Goal: Task Accomplishment & Management: Manage account settings

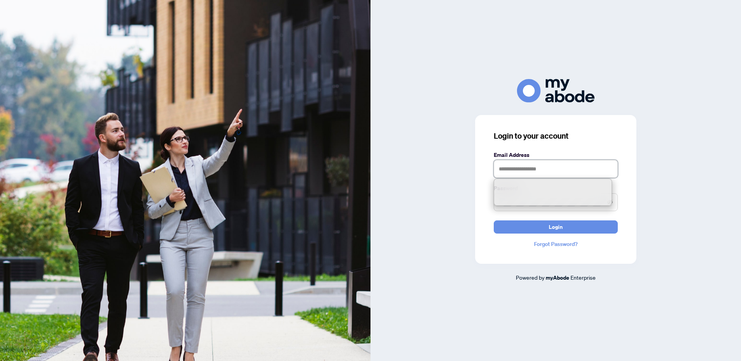
drag, startPoint x: 504, startPoint y: 160, endPoint x: 502, endPoint y: 164, distance: 4.5
click at [503, 163] on input "text" at bounding box center [556, 169] width 124 height 18
click at [511, 171] on input "text" at bounding box center [556, 169] width 124 height 18
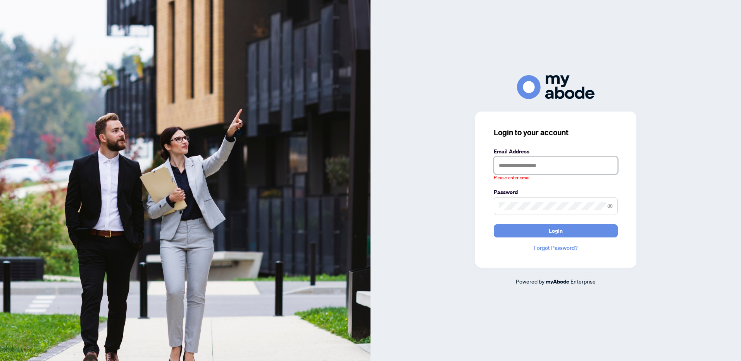
type input "**********"
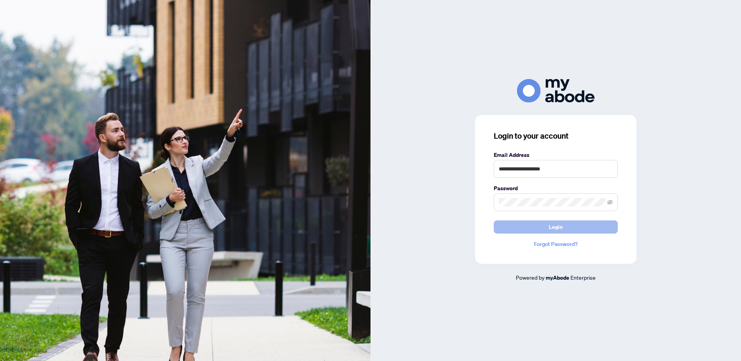
click at [556, 225] on span "Login" at bounding box center [556, 227] width 14 height 12
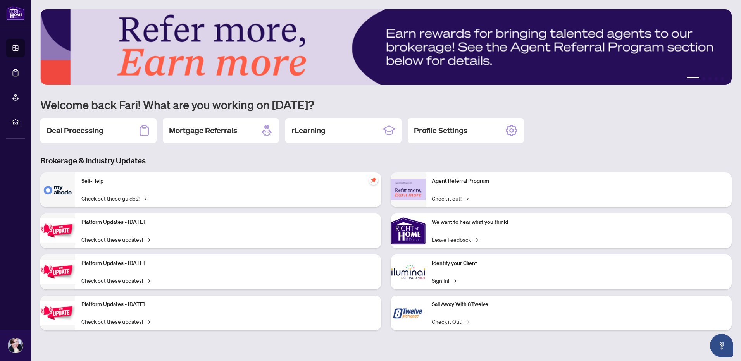
click at [83, 130] on h2 "Deal Processing" at bounding box center [75, 130] width 57 height 11
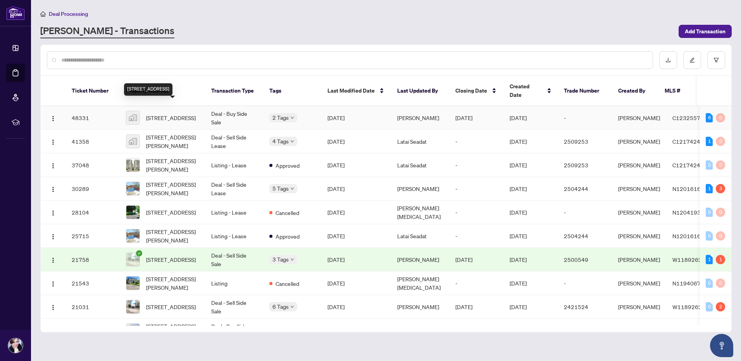
click at [164, 114] on span "2219-25 Greenview Avenue unit 2219, North York, ON, Canada" at bounding box center [171, 118] width 50 height 9
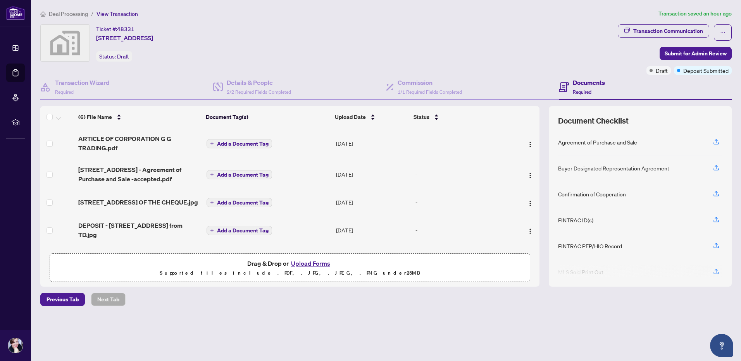
click at [303, 263] on button "Upload Forms" at bounding box center [311, 264] width 44 height 10
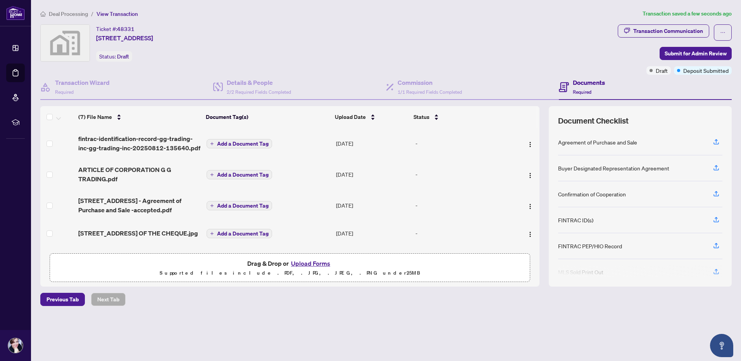
click at [465, 317] on div "Deal Processing / View Transaction Transaction saved a few seconds ago Ticket #…" at bounding box center [386, 171] width 698 height 324
click at [305, 263] on button "Upload Forms" at bounding box center [311, 264] width 44 height 10
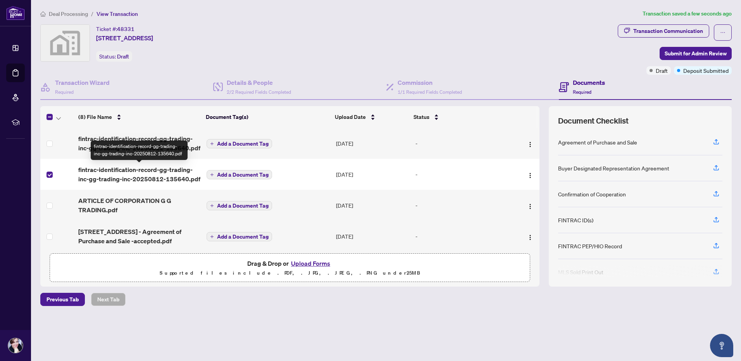
drag, startPoint x: 114, startPoint y: 169, endPoint x: 303, endPoint y: 342, distance: 255.5
click at [303, 342] on main "Deal Processing / View Transaction Transaction saved a few seconds ago Ticket #…" at bounding box center [386, 180] width 710 height 361
click at [528, 174] on img "button" at bounding box center [530, 176] width 6 height 6
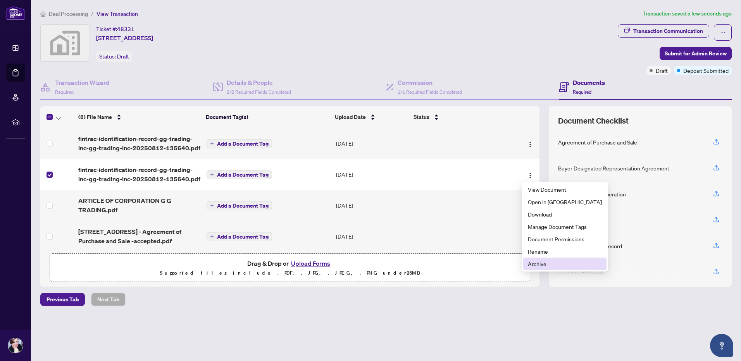
click at [537, 266] on span "Archive" at bounding box center [565, 264] width 74 height 9
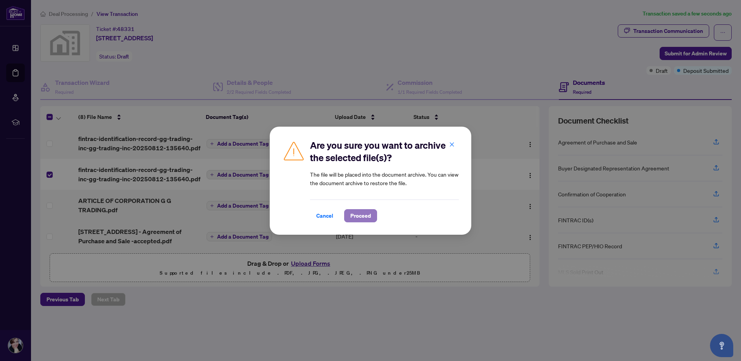
drag, startPoint x: 353, startPoint y: 213, endPoint x: 357, endPoint y: 236, distance: 23.5
click at [353, 214] on span "Proceed" at bounding box center [360, 216] width 21 height 12
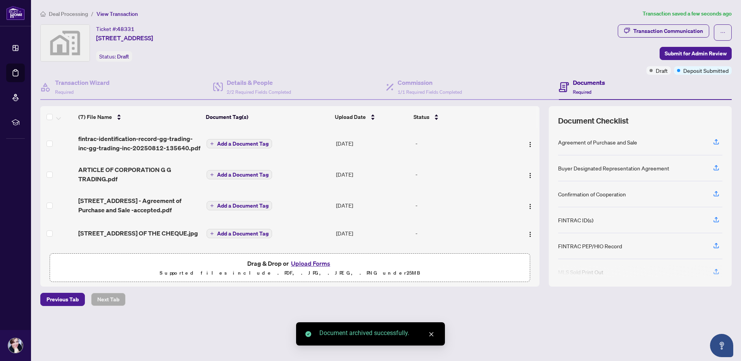
click at [183, 332] on div "Deal Processing / View Transaction Transaction saved a few seconds ago Ticket #…" at bounding box center [386, 171] width 698 height 324
click at [119, 138] on span "fintrac-identification-record-gg-trading-inc-gg-trading-inc-20250812-135640.pdf" at bounding box center [139, 143] width 122 height 19
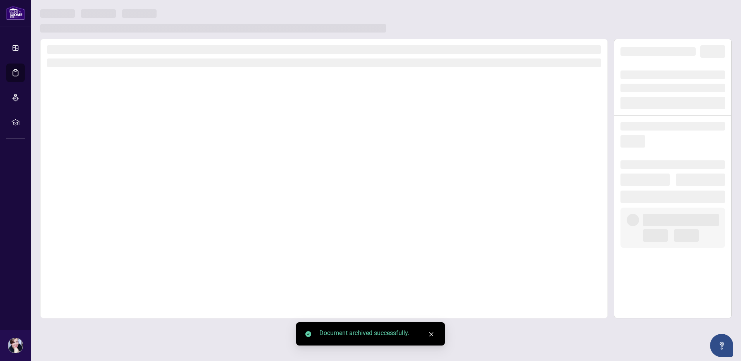
click at [119, 138] on div at bounding box center [324, 179] width 568 height 280
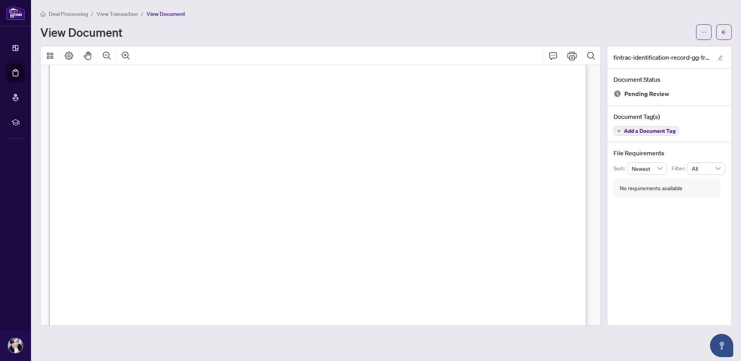
scroll to position [2869, 0]
click at [405, 18] on div "Deal Processing / View Transaction / View Document View Document" at bounding box center [386, 24] width 692 height 31
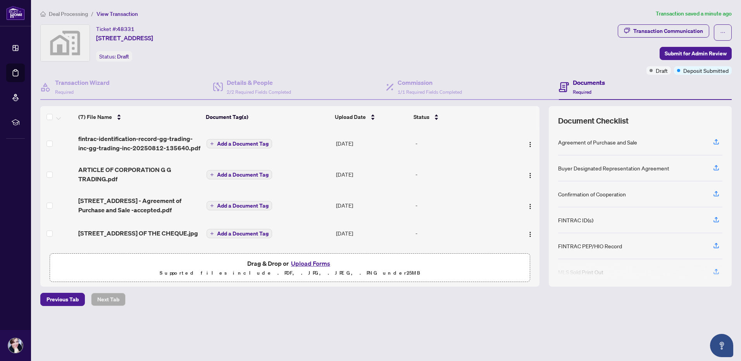
click at [407, 316] on div "Deal Processing / View Transaction Transaction saved a minute ago Ticket #: 483…" at bounding box center [386, 171] width 698 height 324
click at [494, 53] on div "Ticket #: 48331 2219-25 Greenview Avenue unit 2219, North York, ON, Canada Stat…" at bounding box center [327, 42] width 575 height 37
click at [378, 58] on div "Ticket #: 48331 2219-25 Greenview Avenue unit 2219, North York, ON, Canada Stat…" at bounding box center [327, 42] width 575 height 37
